Goal: Task Accomplishment & Management: Use online tool/utility

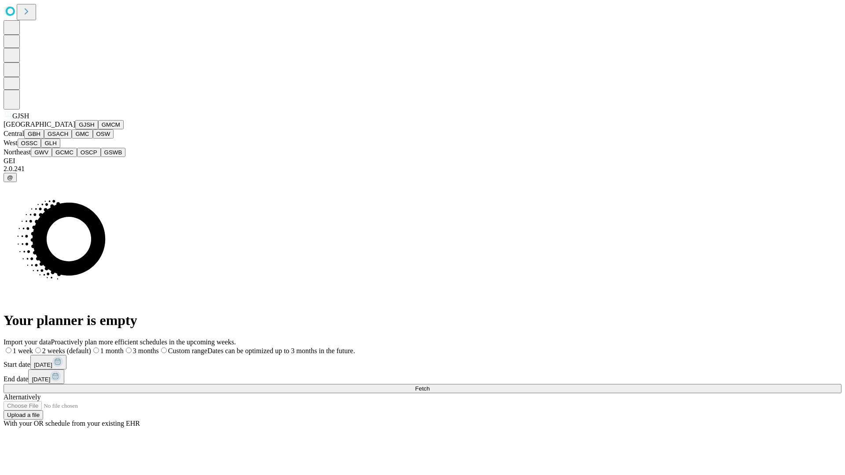
click at [75, 129] on button "GJSH" at bounding box center [86, 124] width 23 height 9
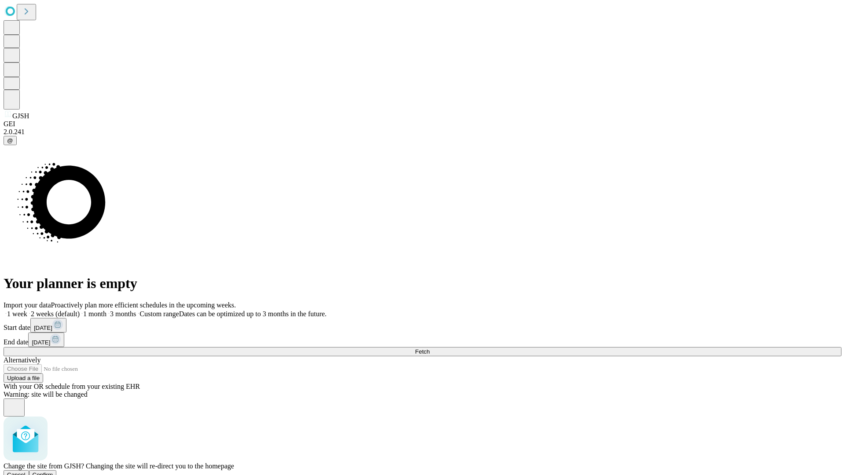
click at [53, 472] on span "Confirm" at bounding box center [43, 475] width 21 height 7
click at [107, 310] on label "1 month" at bounding box center [93, 313] width 27 height 7
click at [430, 349] on span "Fetch" at bounding box center [422, 352] width 15 height 7
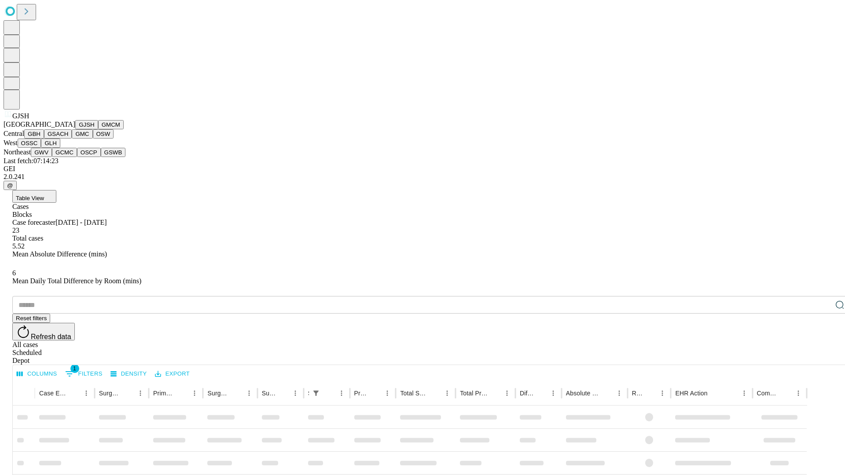
click at [98, 129] on button "GMCM" at bounding box center [111, 124] width 26 height 9
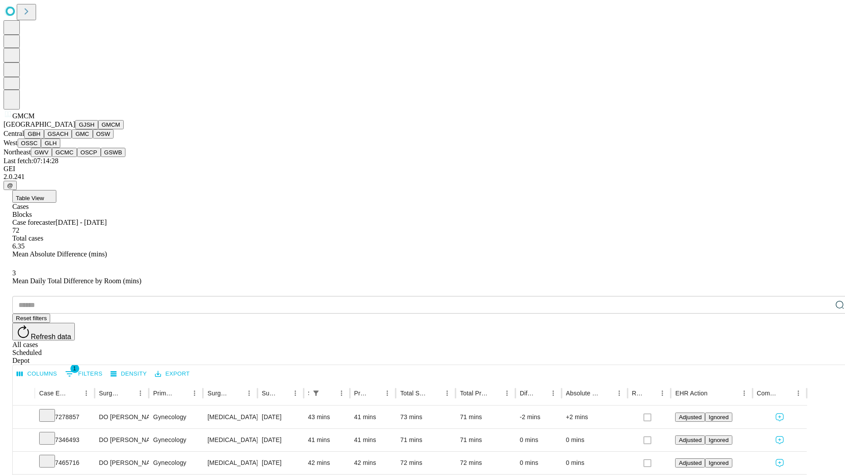
click at [44, 139] on button "GBH" at bounding box center [34, 133] width 20 height 9
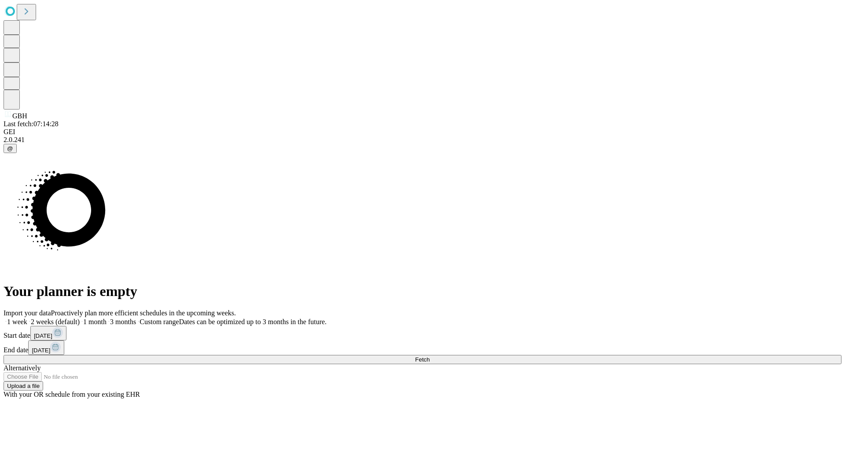
click at [430, 357] on span "Fetch" at bounding box center [422, 360] width 15 height 7
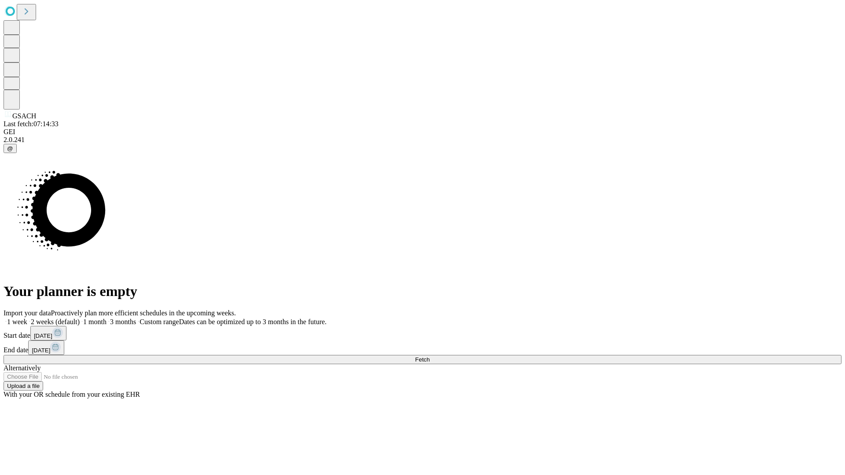
click at [107, 318] on label "1 month" at bounding box center [93, 321] width 27 height 7
click at [430, 357] on span "Fetch" at bounding box center [422, 360] width 15 height 7
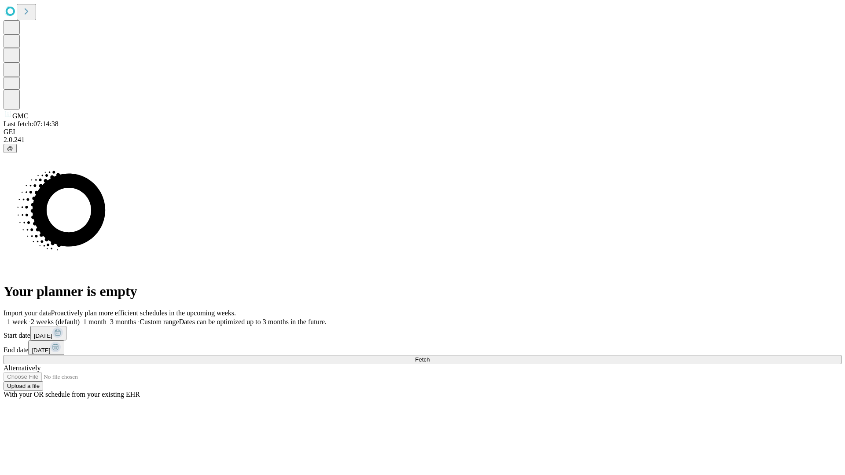
click at [107, 318] on label "1 month" at bounding box center [93, 321] width 27 height 7
click at [430, 357] on span "Fetch" at bounding box center [422, 360] width 15 height 7
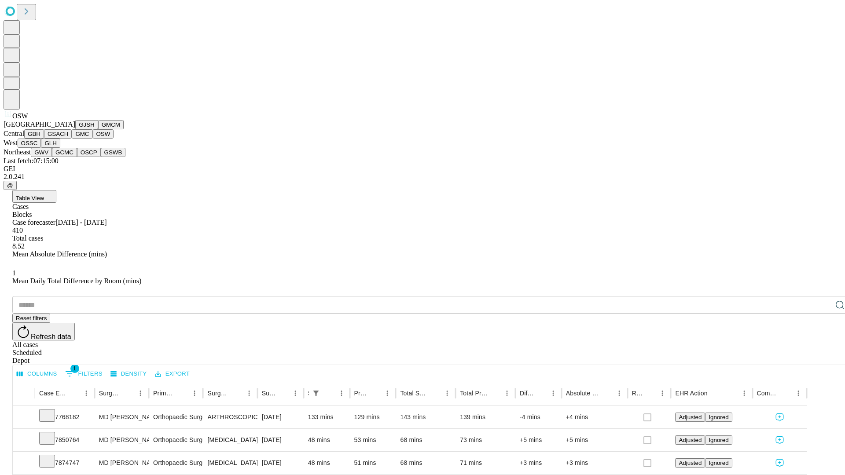
click at [41, 148] on button "OSSC" at bounding box center [30, 143] width 24 height 9
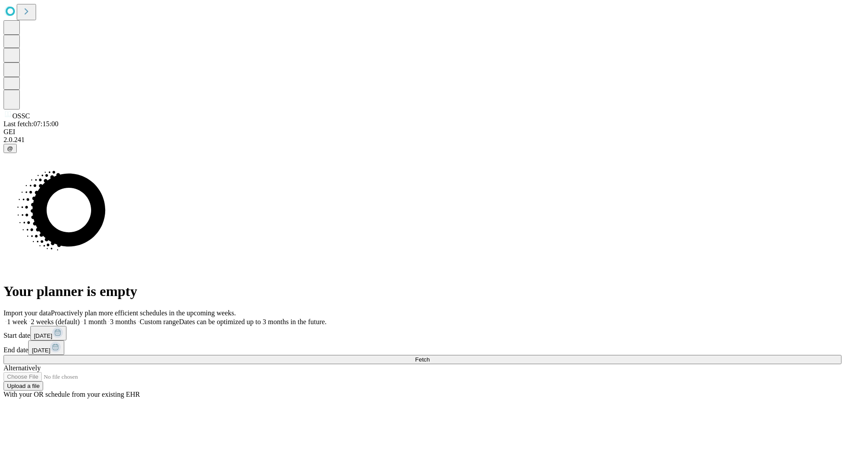
click at [107, 318] on label "1 month" at bounding box center [93, 321] width 27 height 7
click at [430, 357] on span "Fetch" at bounding box center [422, 360] width 15 height 7
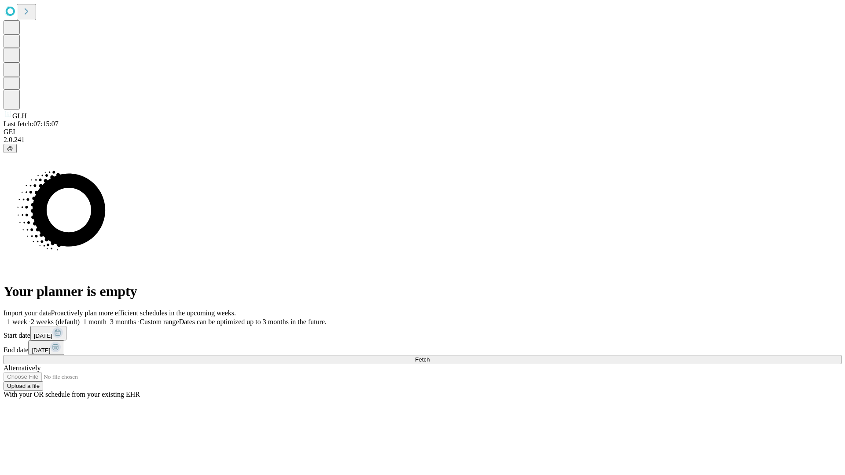
click at [107, 318] on label "1 month" at bounding box center [93, 321] width 27 height 7
click at [430, 357] on span "Fetch" at bounding box center [422, 360] width 15 height 7
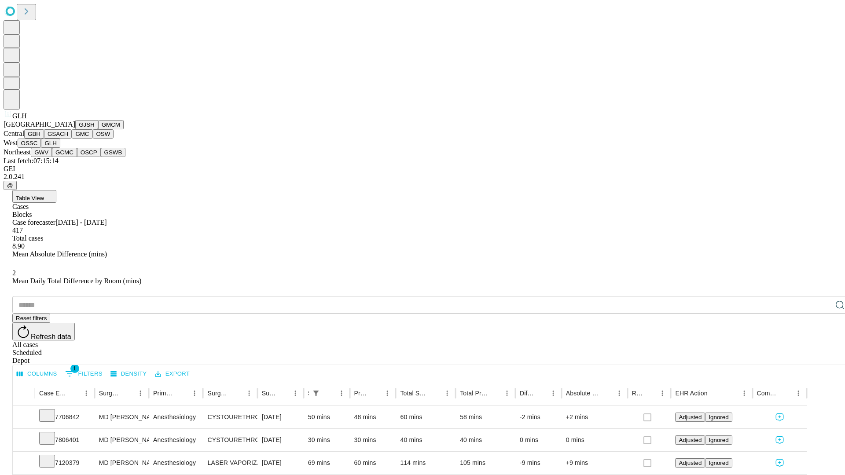
click at [52, 157] on button "GWV" at bounding box center [41, 152] width 21 height 9
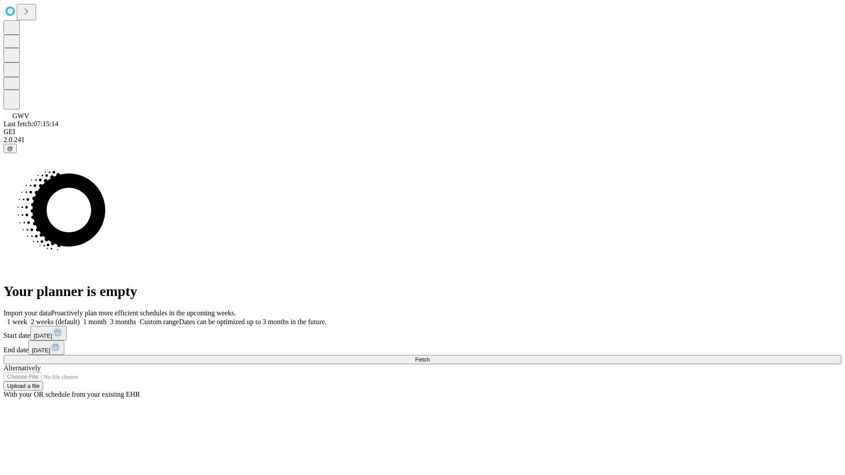
click at [430, 357] on span "Fetch" at bounding box center [422, 360] width 15 height 7
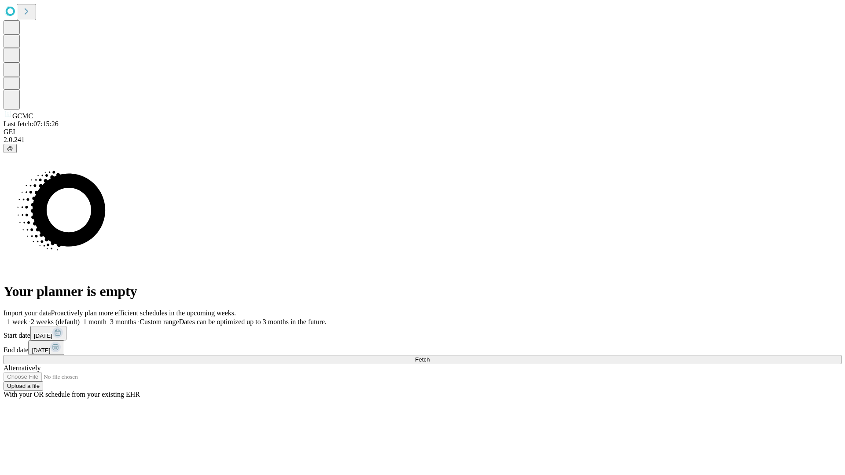
click at [430, 357] on span "Fetch" at bounding box center [422, 360] width 15 height 7
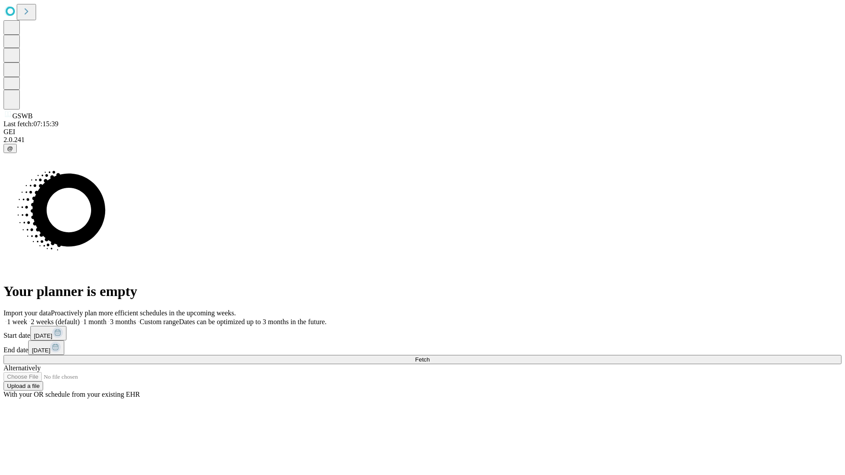
click at [107, 318] on label "1 month" at bounding box center [93, 321] width 27 height 7
click at [430, 357] on span "Fetch" at bounding box center [422, 360] width 15 height 7
